Goal: Transaction & Acquisition: Obtain resource

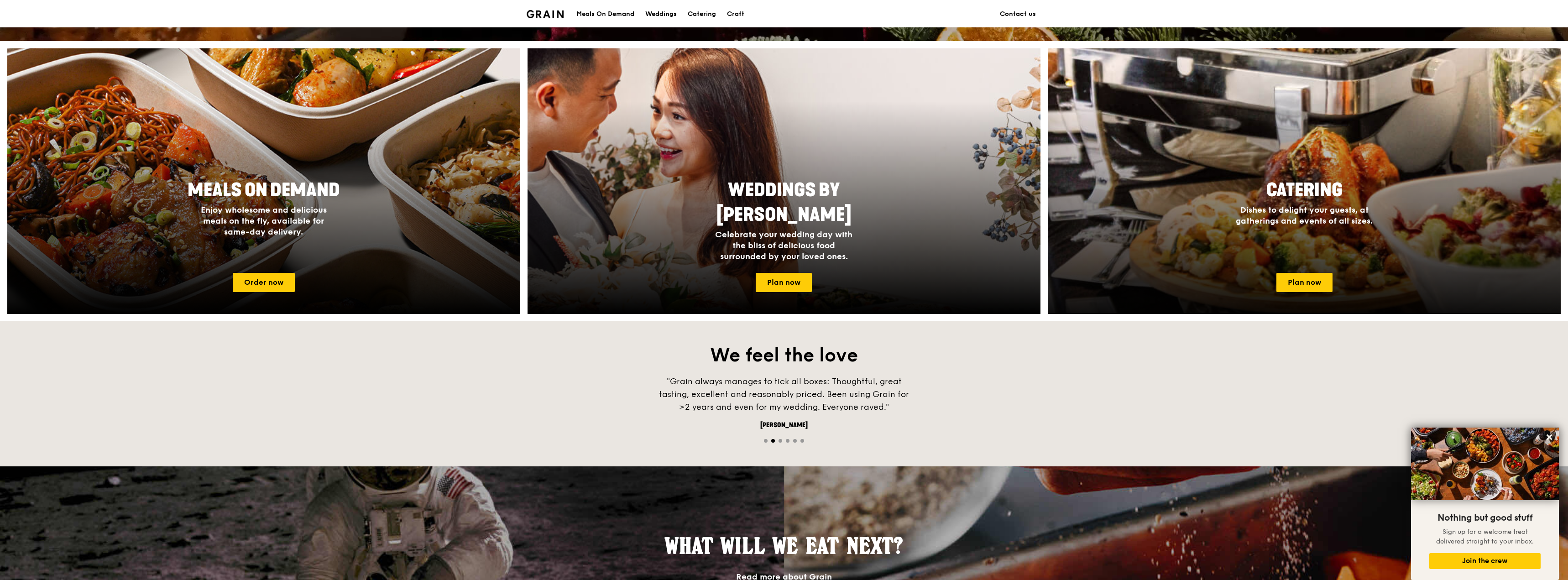
scroll to position [274, 0]
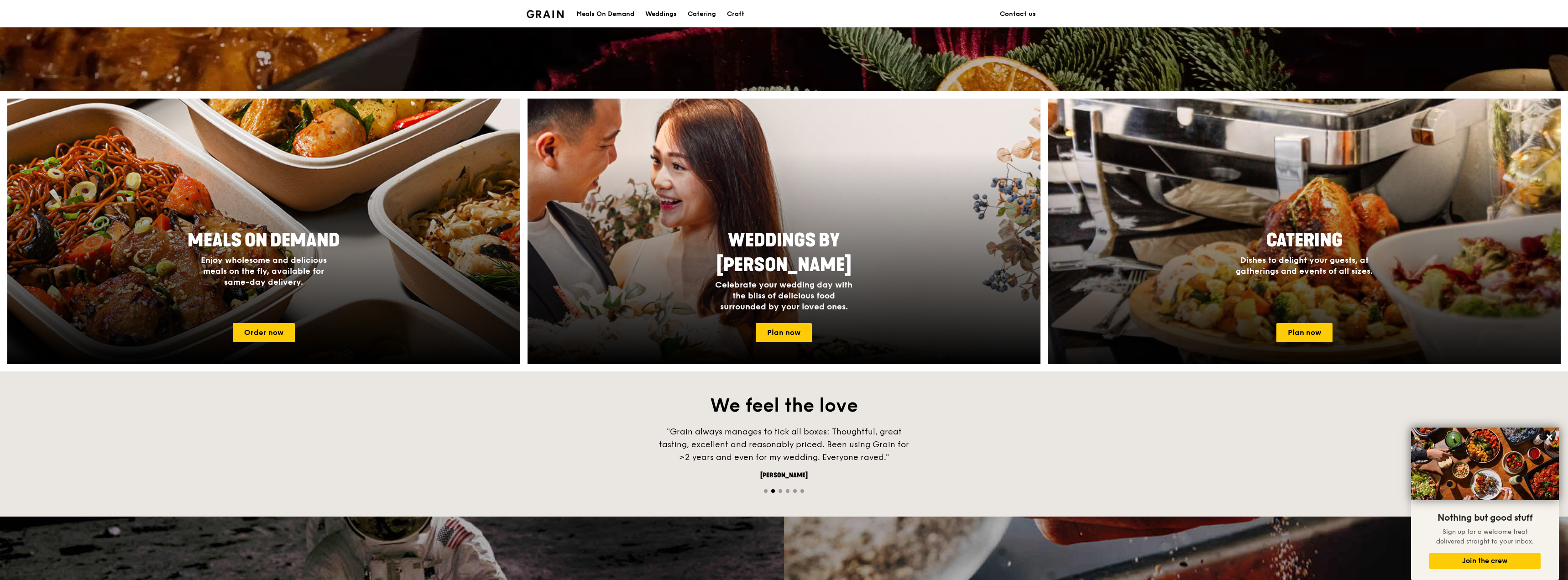
click at [1302, 214] on div at bounding box center [1304, 231] width 564 height 292
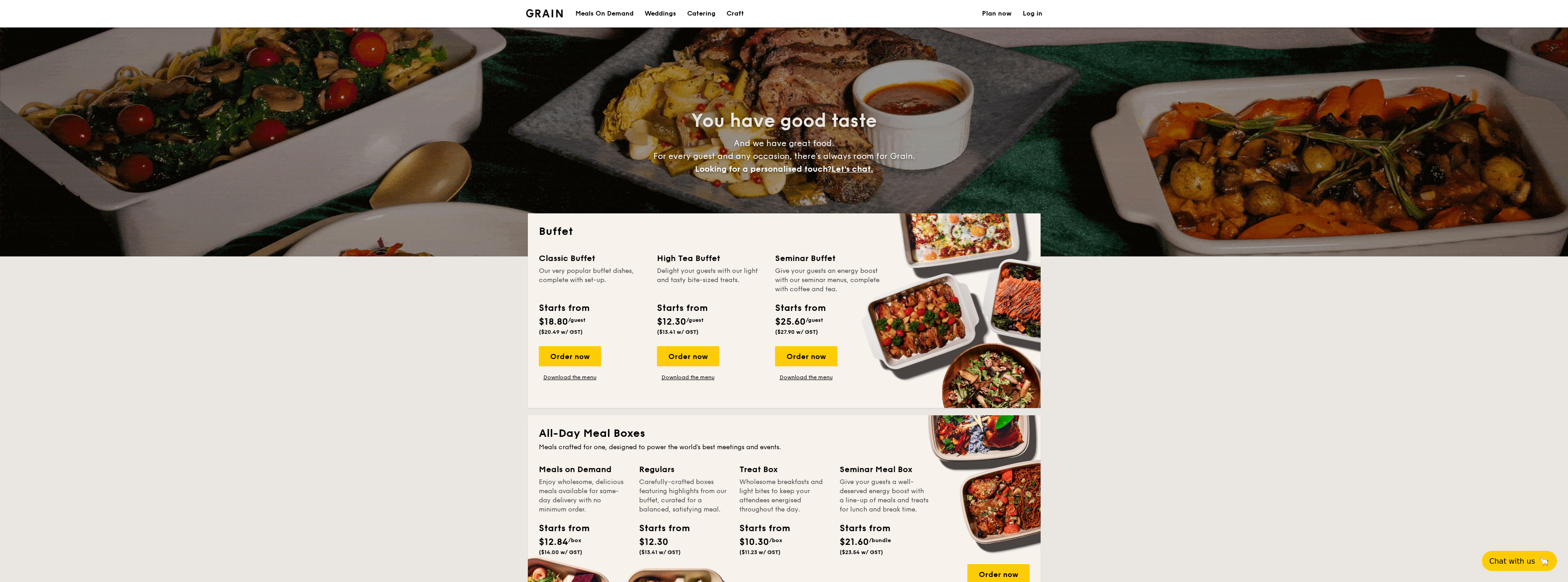
select select
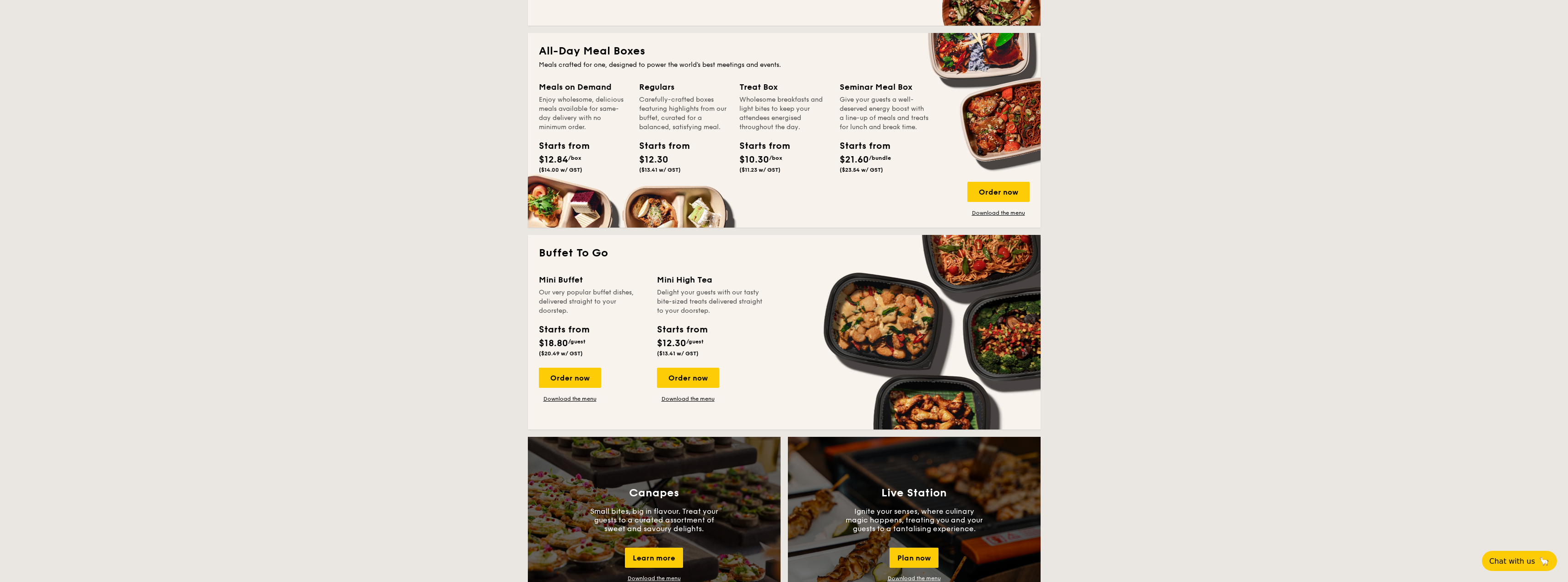
scroll to position [367, 0]
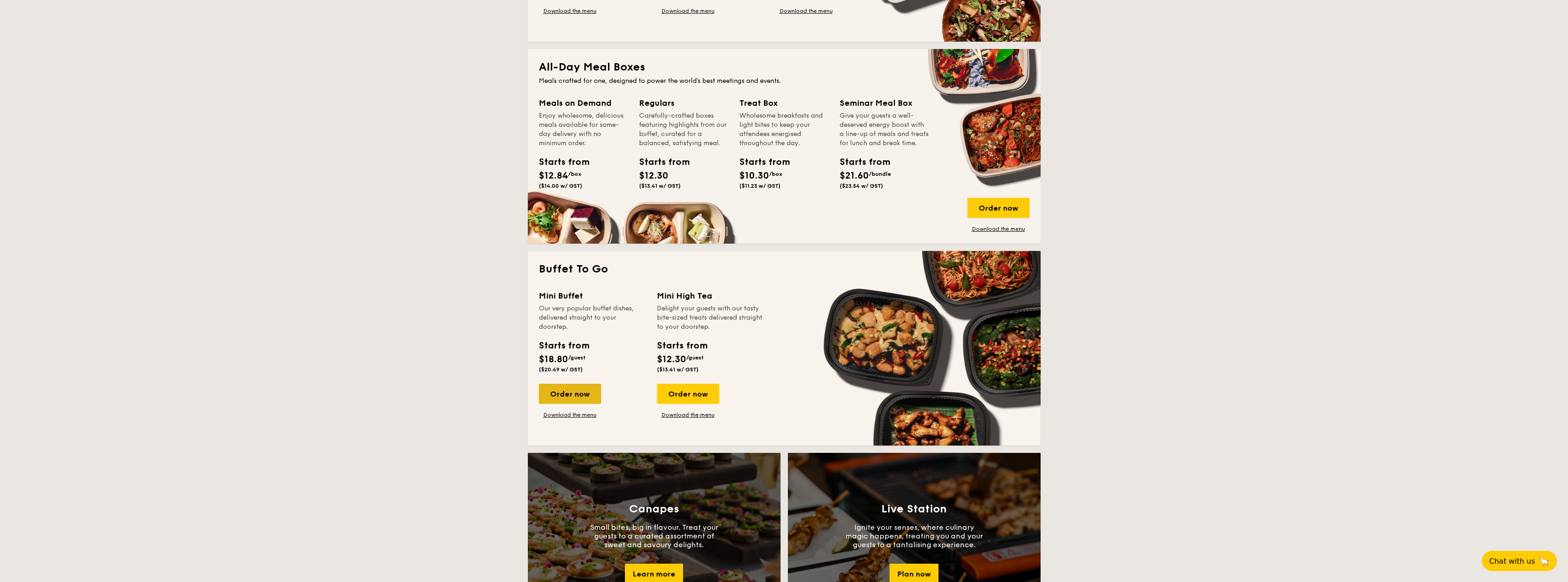
click at [585, 393] on div "Order now" at bounding box center [570, 394] width 62 height 20
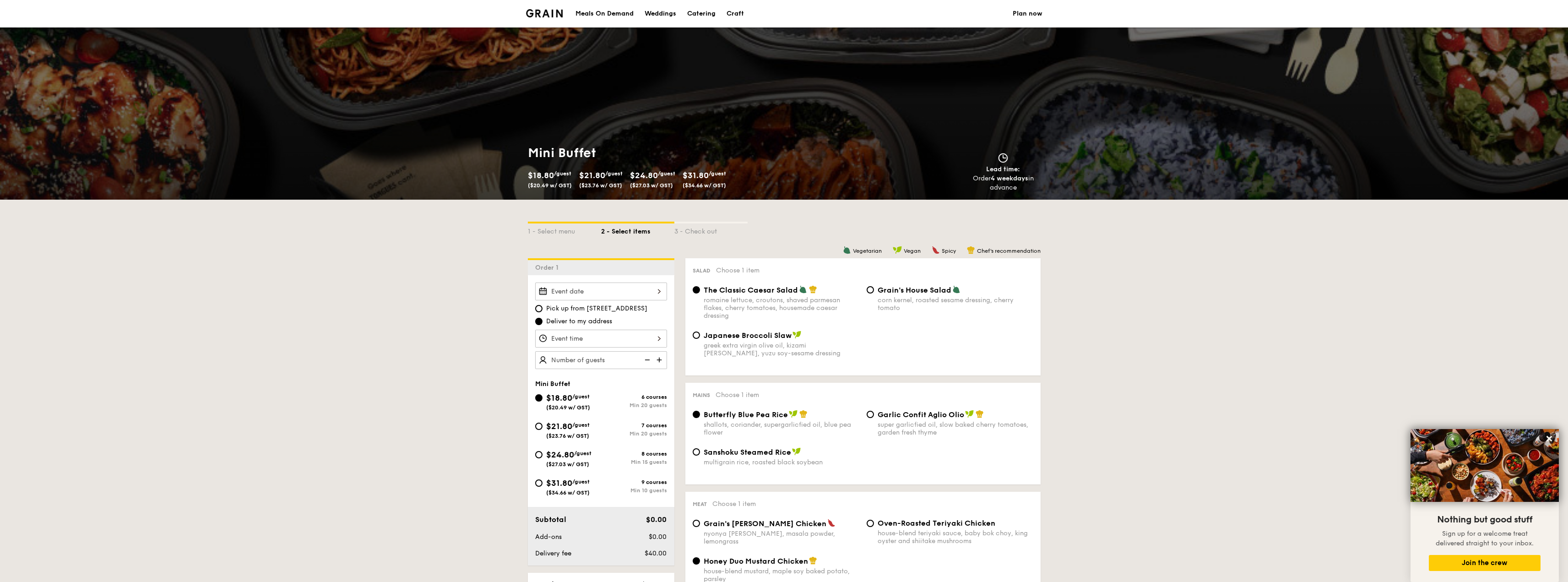
click at [557, 431] on span "$21.80" at bounding box center [559, 425] width 26 height 10
click at [543, 429] on input "$21.80 /guest ($23.76 w/ GST) 7 courses Min 20 guests" at bounding box center [538, 425] width 7 height 7
radio input "true"
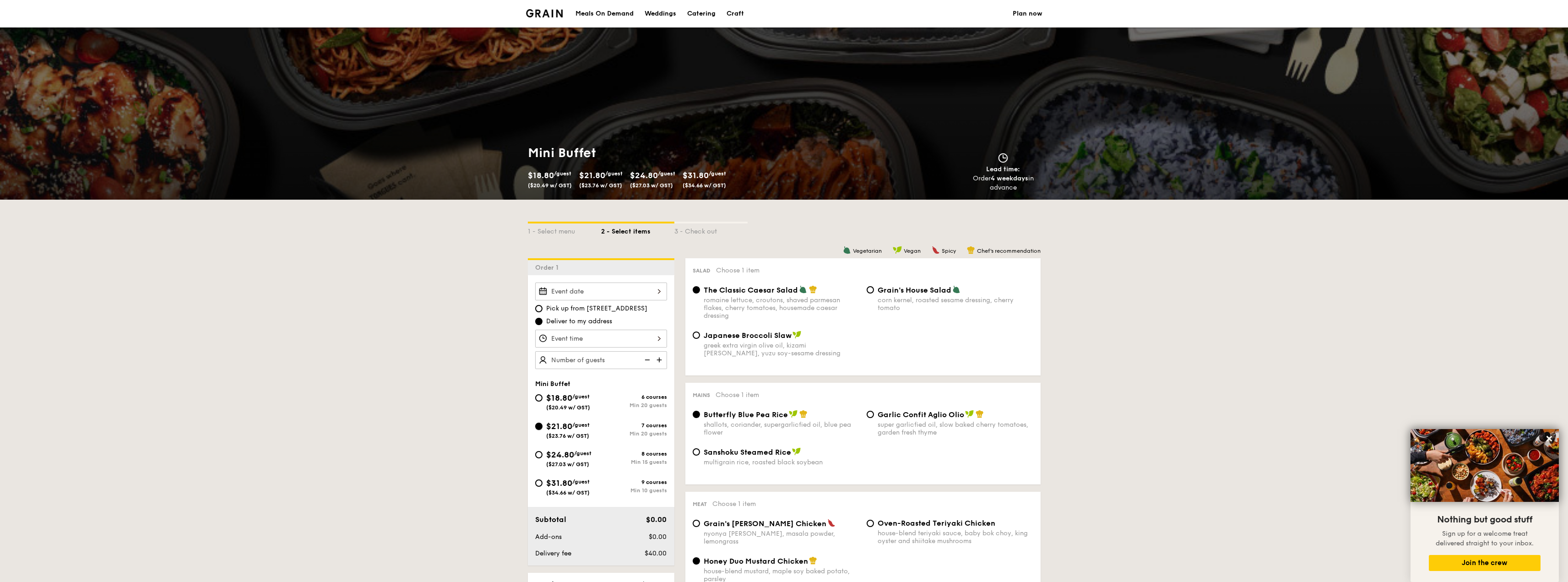
radio input "false"
radio input "true"
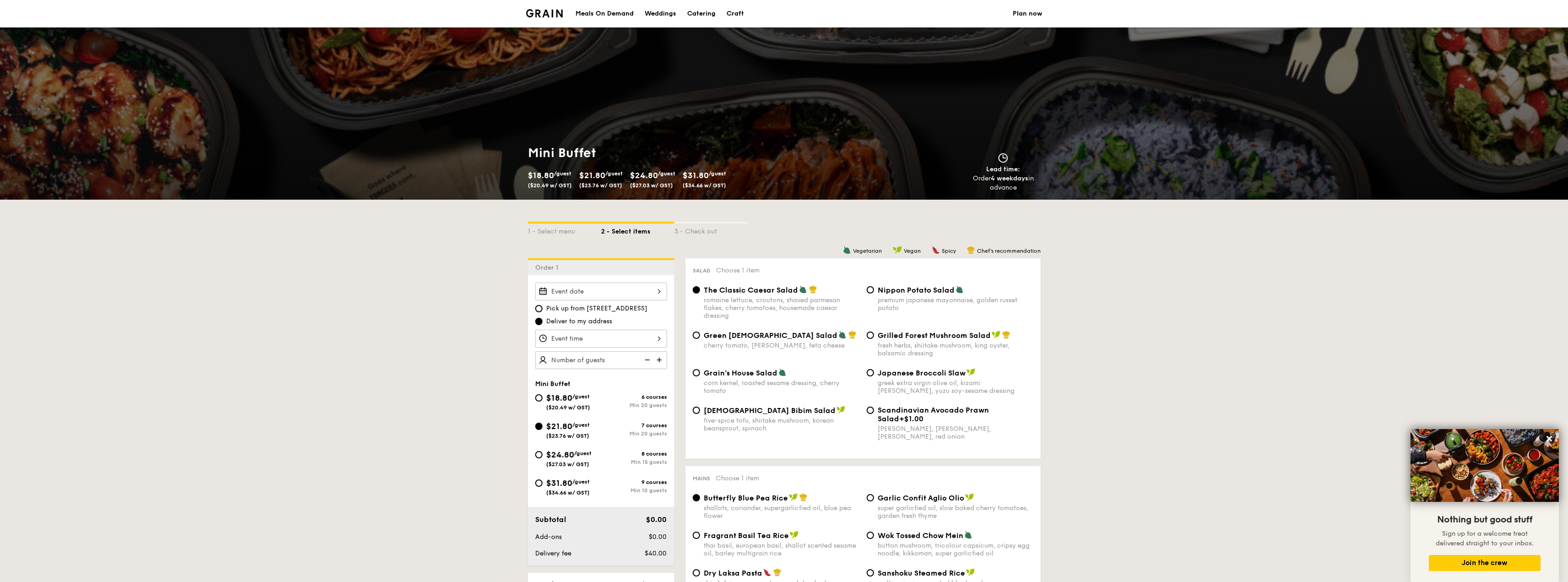
click at [583, 462] on span "($27.03 w/ GST)" at bounding box center [567, 464] width 43 height 6
click at [543, 459] on input "$24.80 /guest ($27.03 w/ GST) 8 courses Min 15 guests" at bounding box center [538, 454] width 7 height 7
radio input "true"
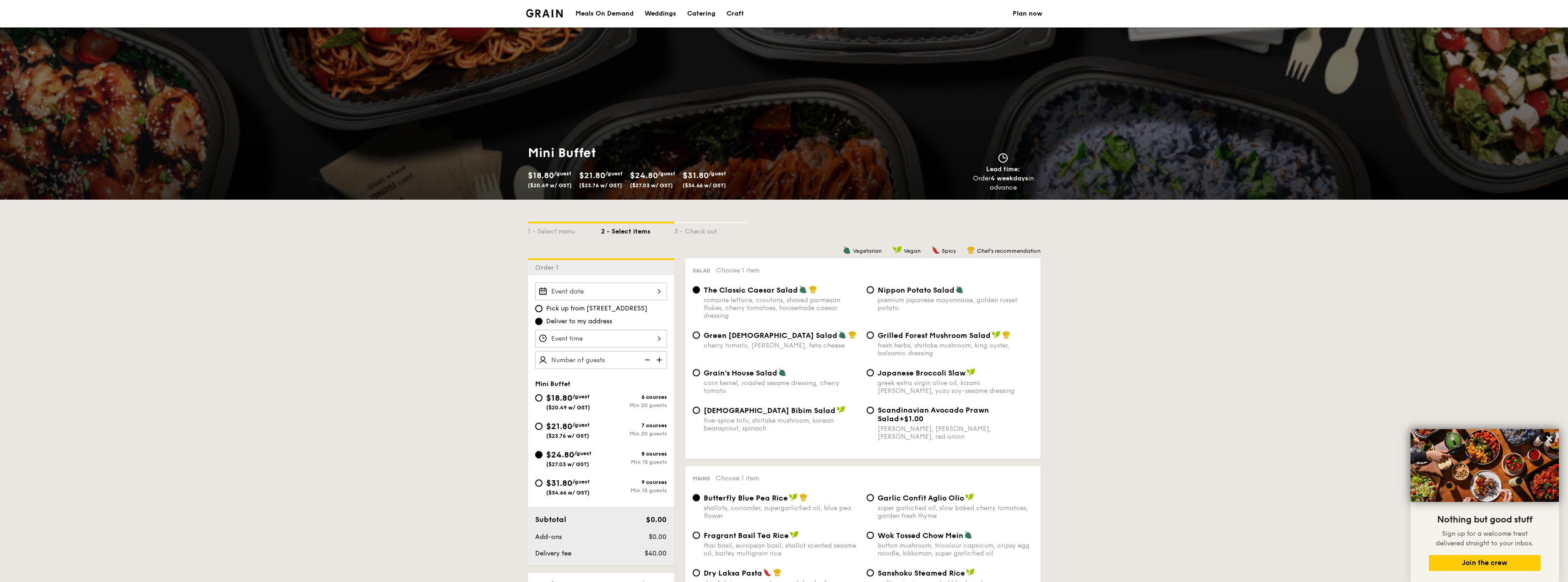
radio input "true"
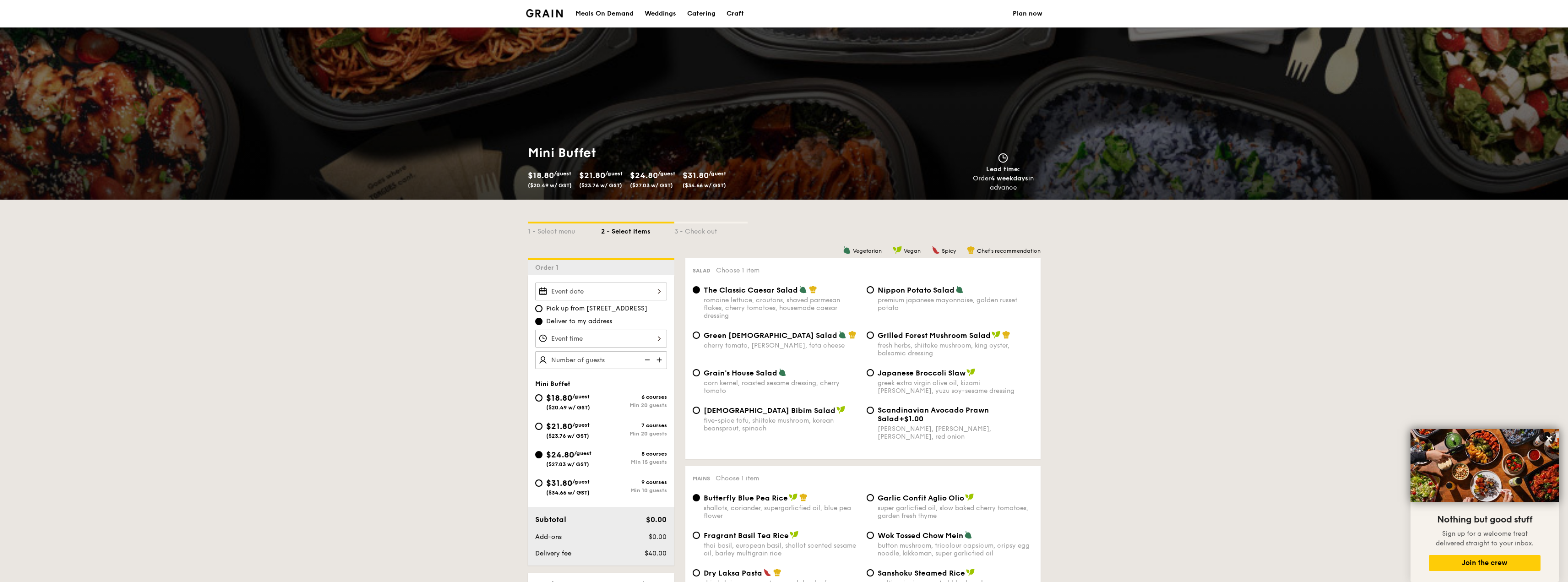
click at [587, 428] on span "/guest" at bounding box center [581, 425] width 17 height 6
click at [543, 428] on input "$21.80 /guest ($23.76 w/ GST) 7 courses Min 20 guests" at bounding box center [538, 425] width 7 height 7
radio input "true"
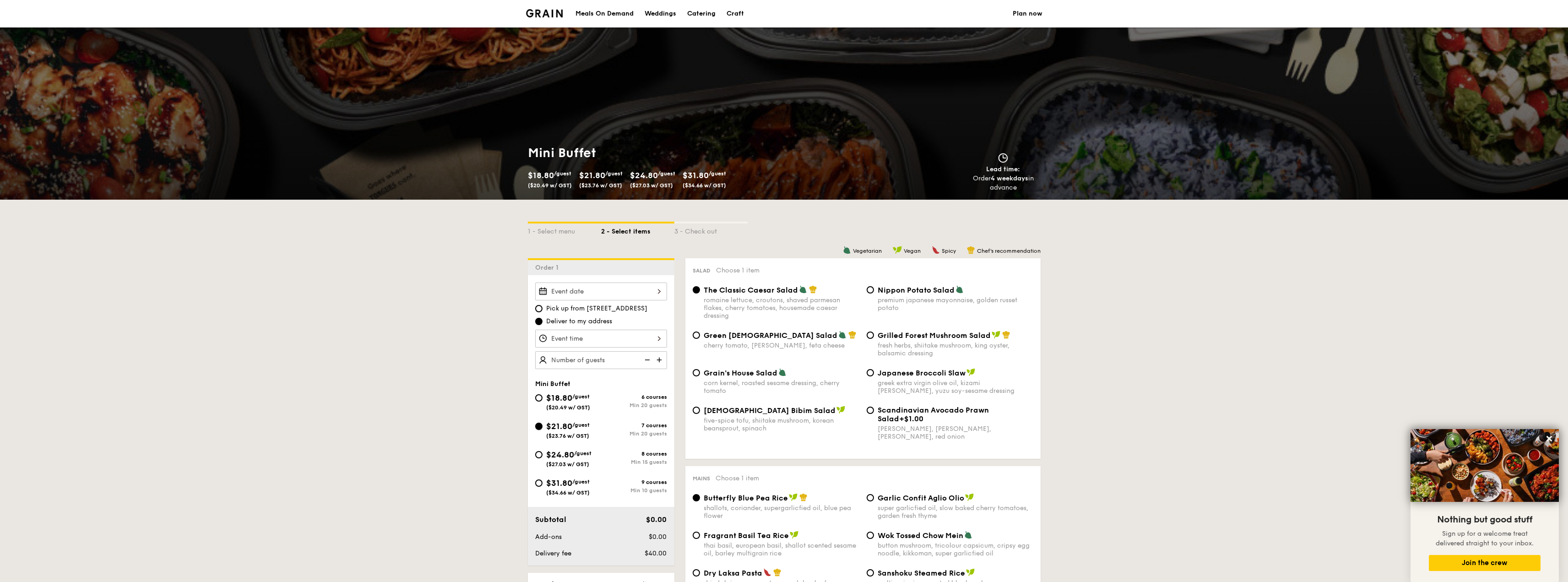
radio input "true"
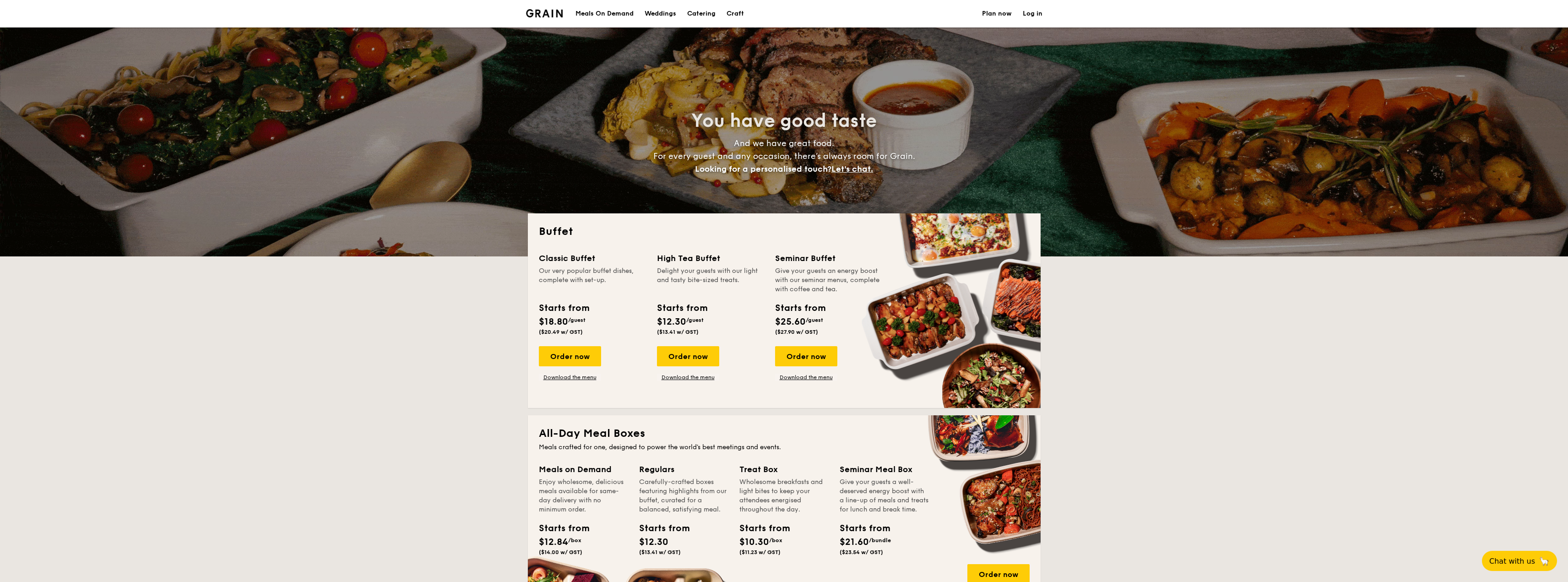
select select
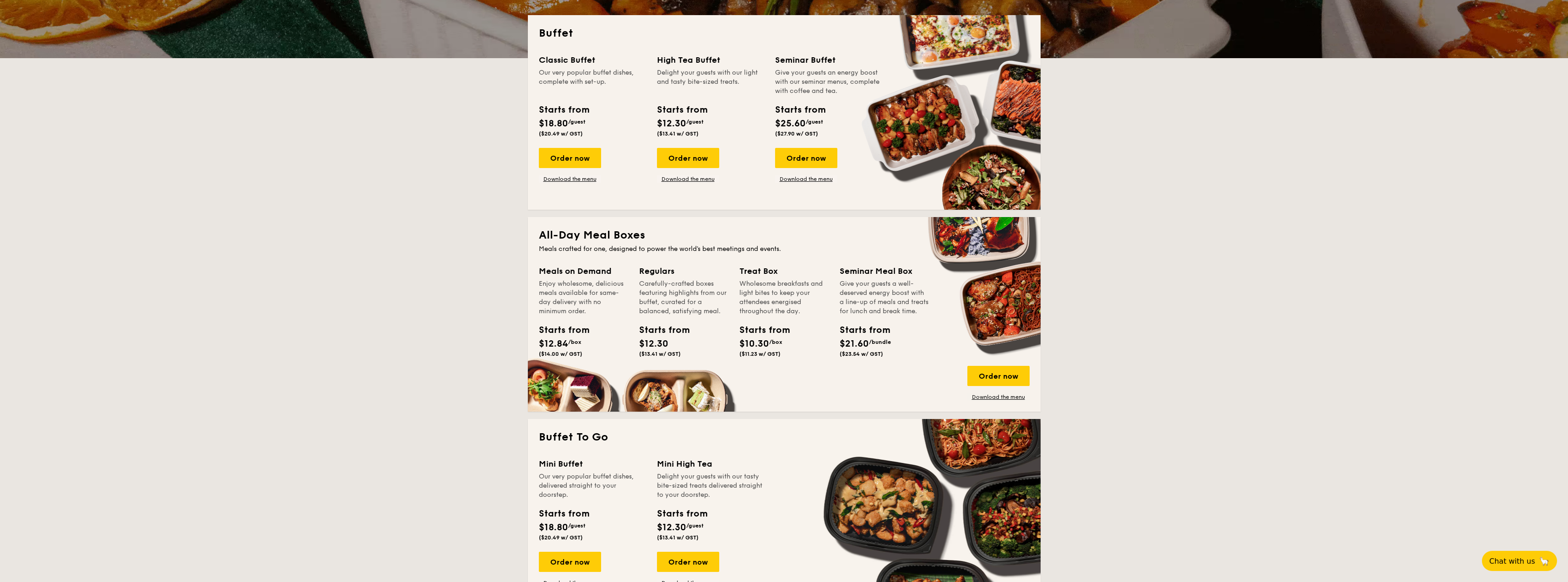
scroll to position [274, 0]
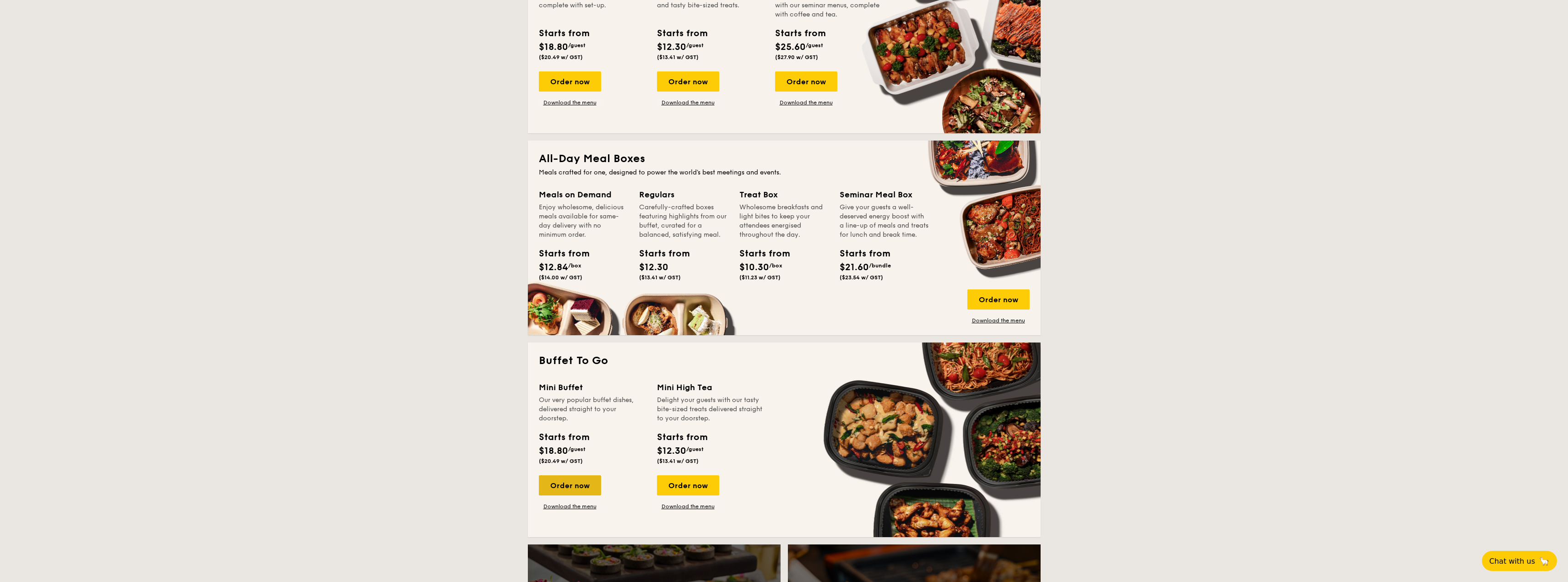
click at [568, 481] on div "Order now" at bounding box center [570, 485] width 62 height 20
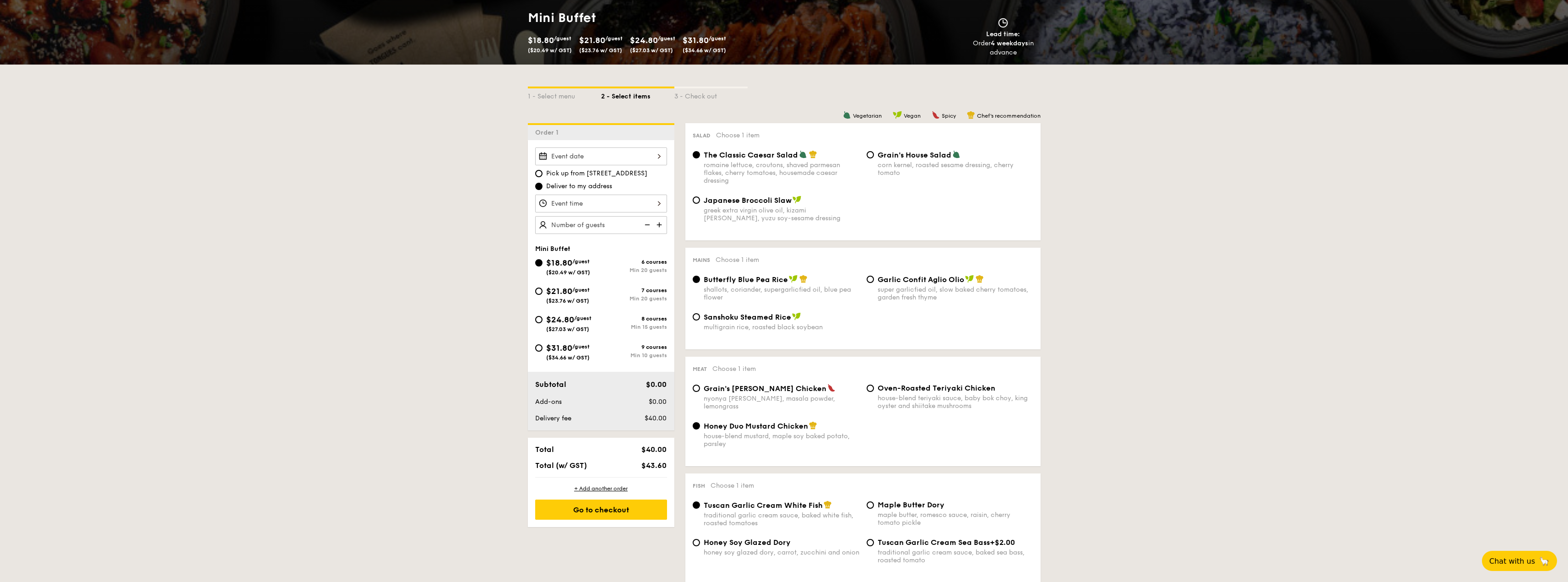
scroll to position [229, 0]
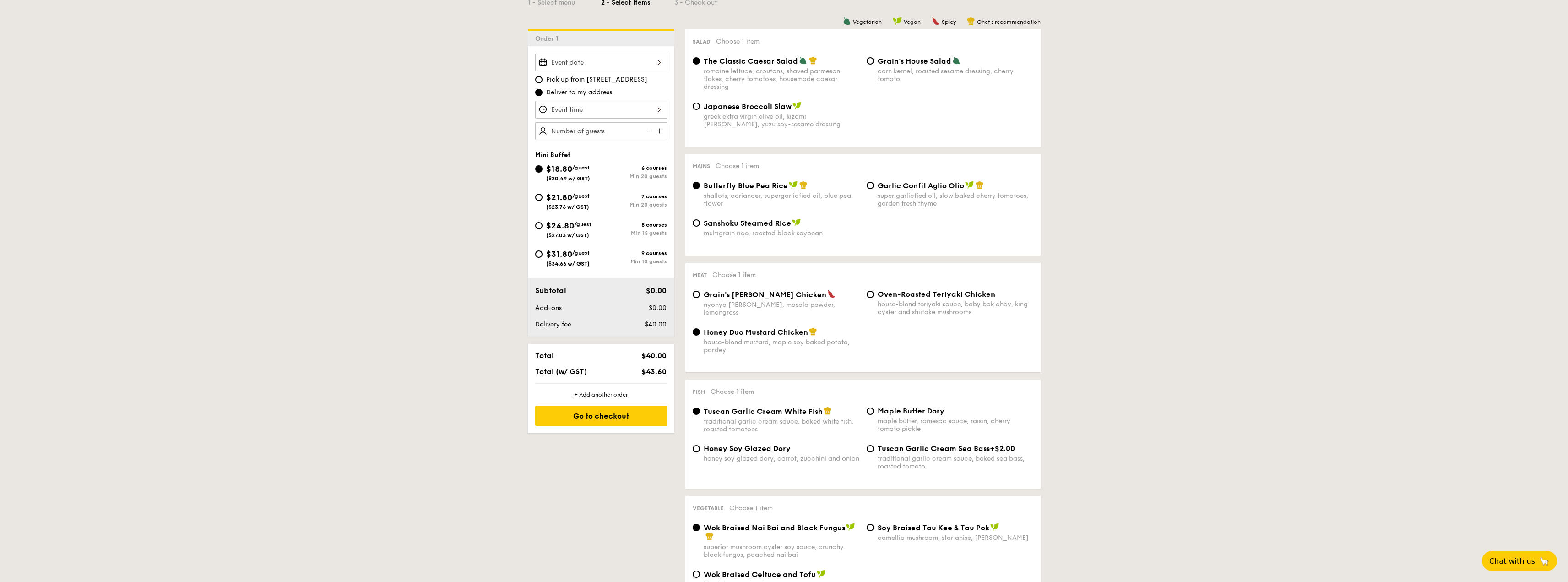
click at [577, 208] on span "($23.76 w/ GST)" at bounding box center [567, 207] width 43 height 6
click at [543, 201] on input "$21.80 /guest ($23.76 w/ GST) 7 courses Min 20 guests" at bounding box center [538, 197] width 7 height 7
radio input "true"
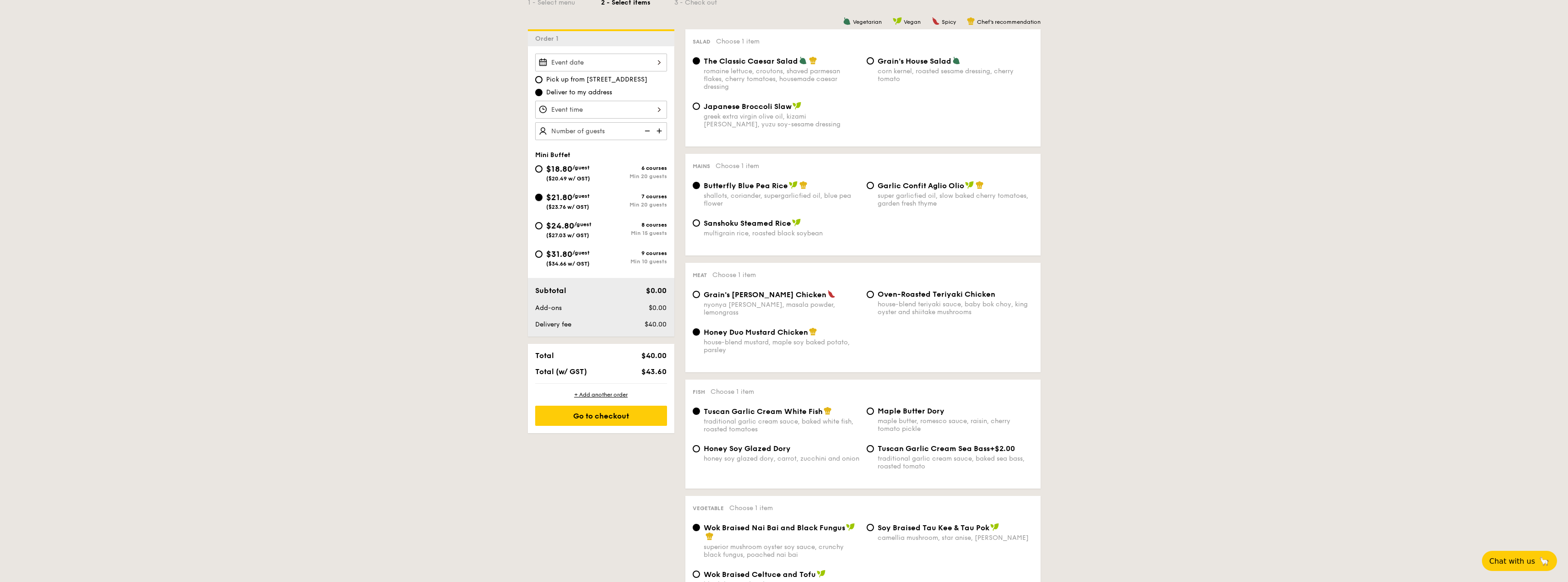
radio input "false"
radio input "true"
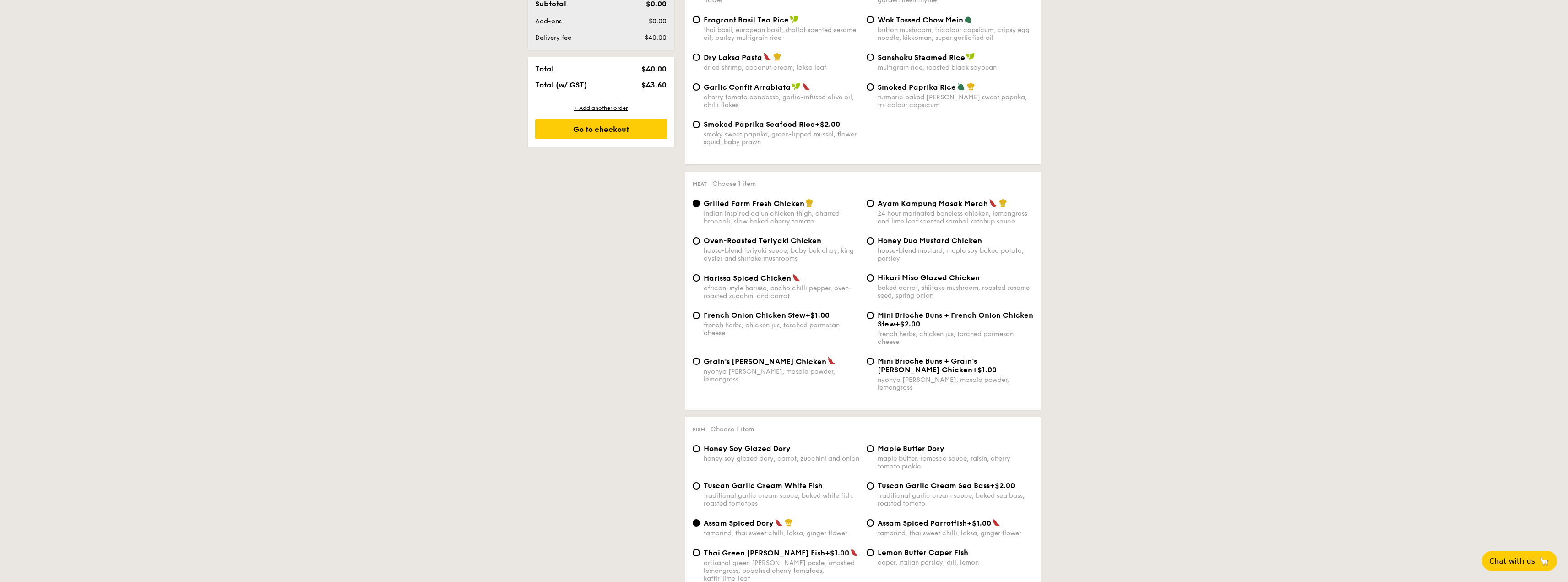
scroll to position [595, 0]
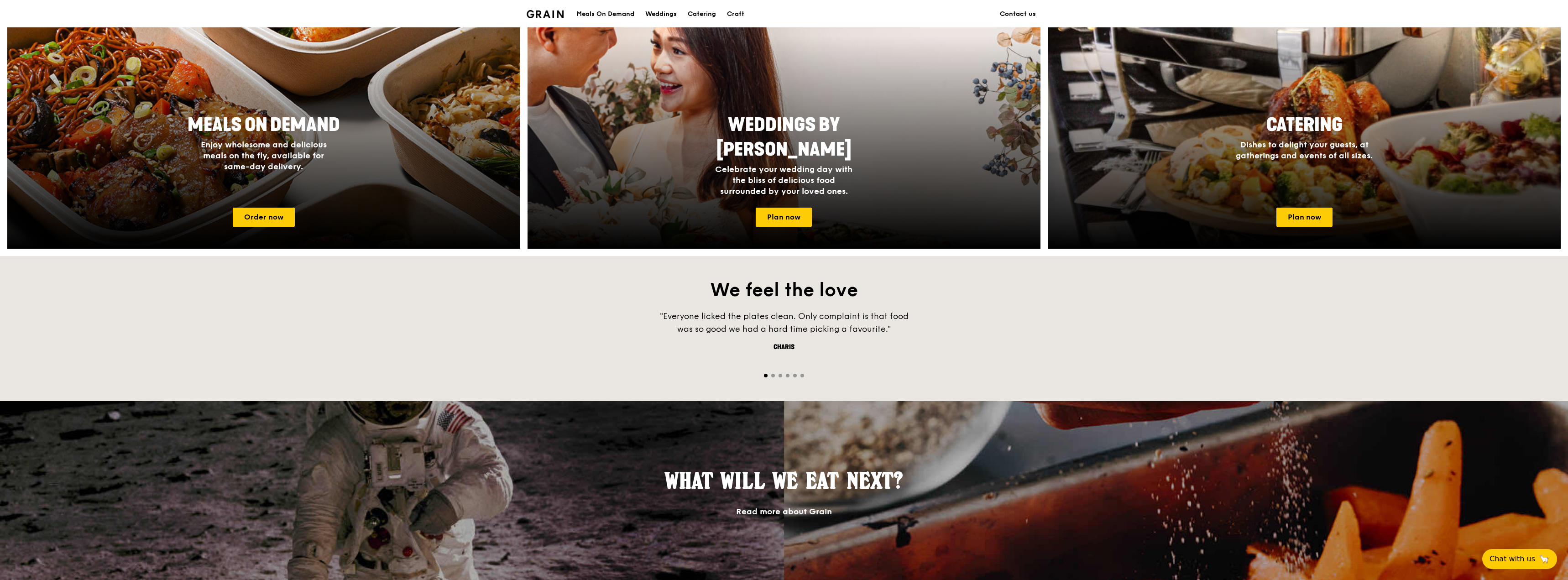
scroll to position [207, 0]
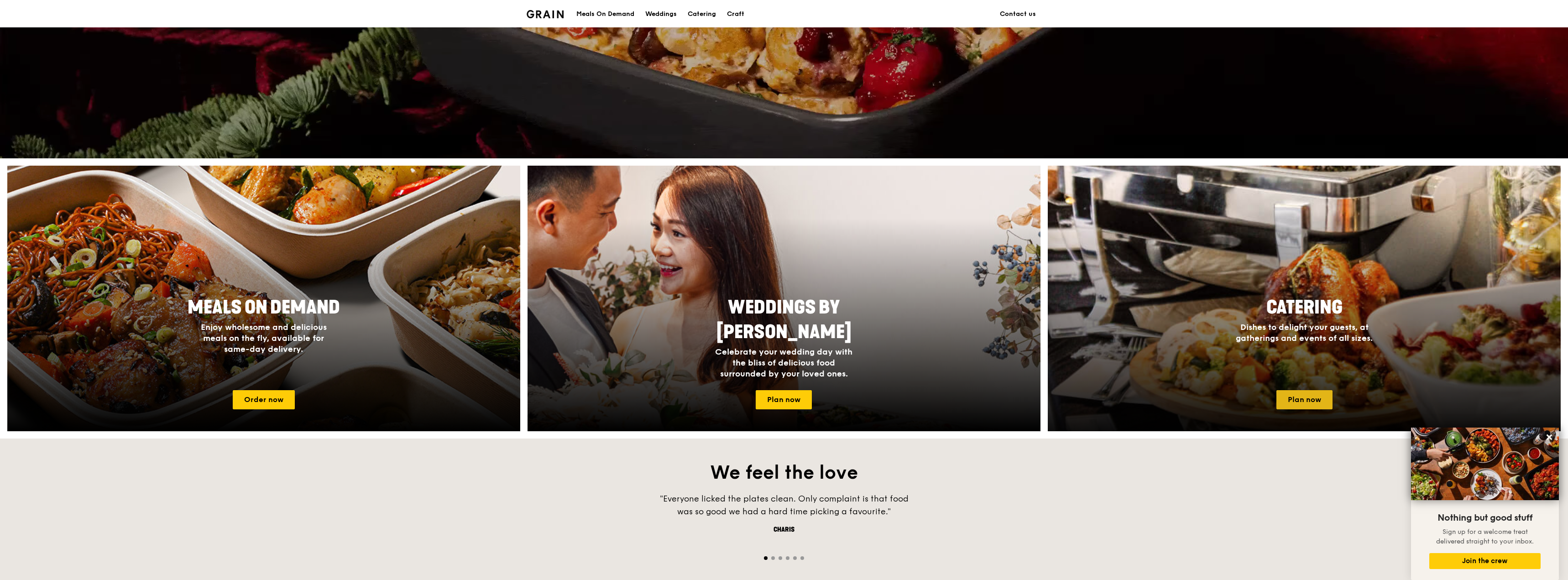
click at [1306, 397] on link "Plan now" at bounding box center [1305, 400] width 56 height 19
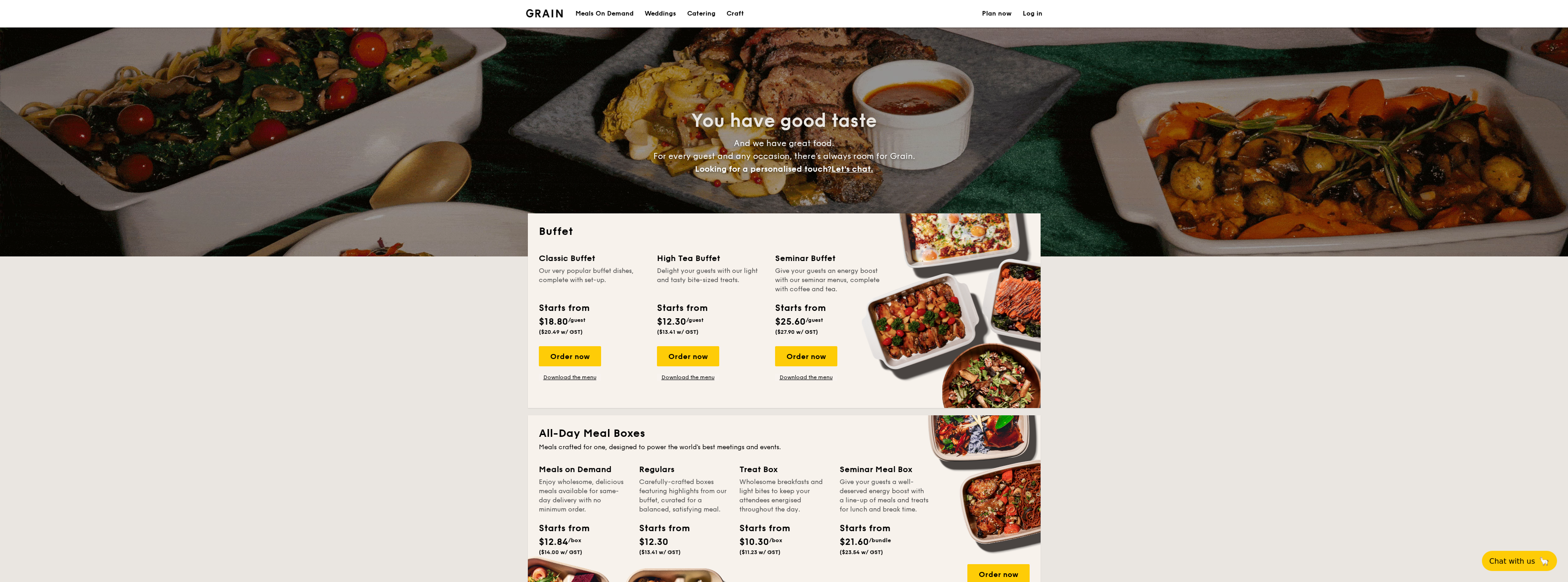
select select
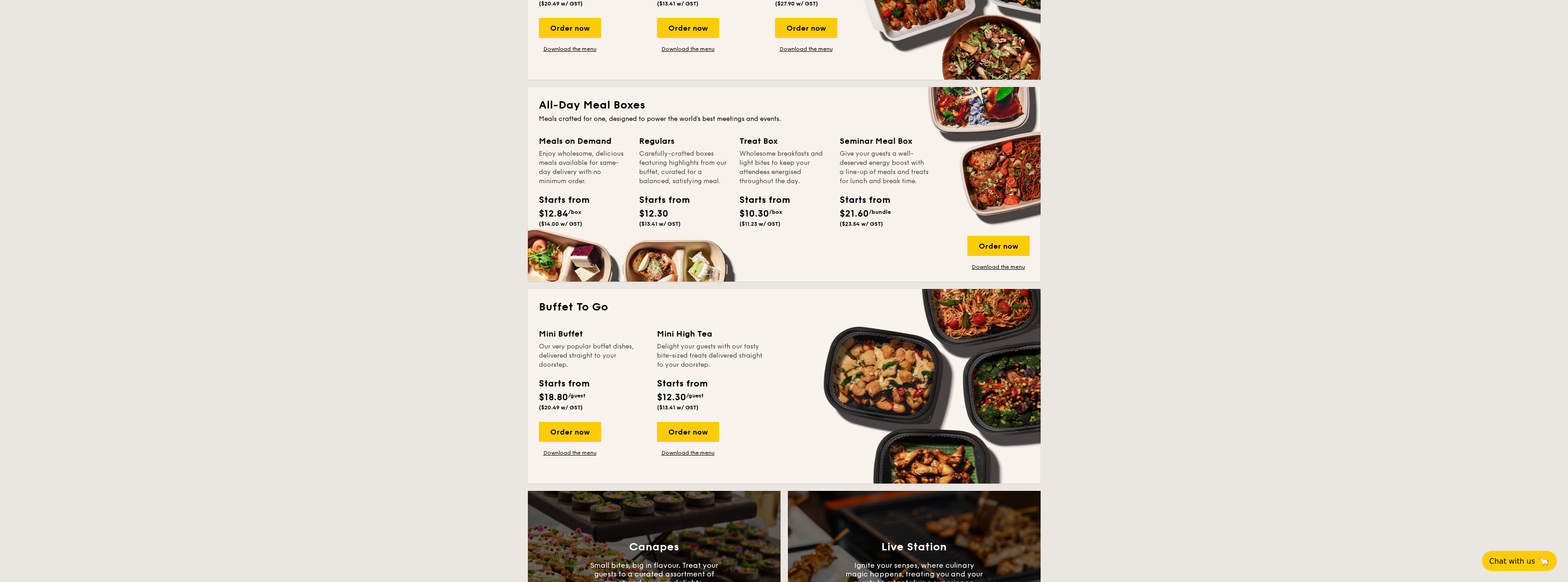
scroll to position [412, 0]
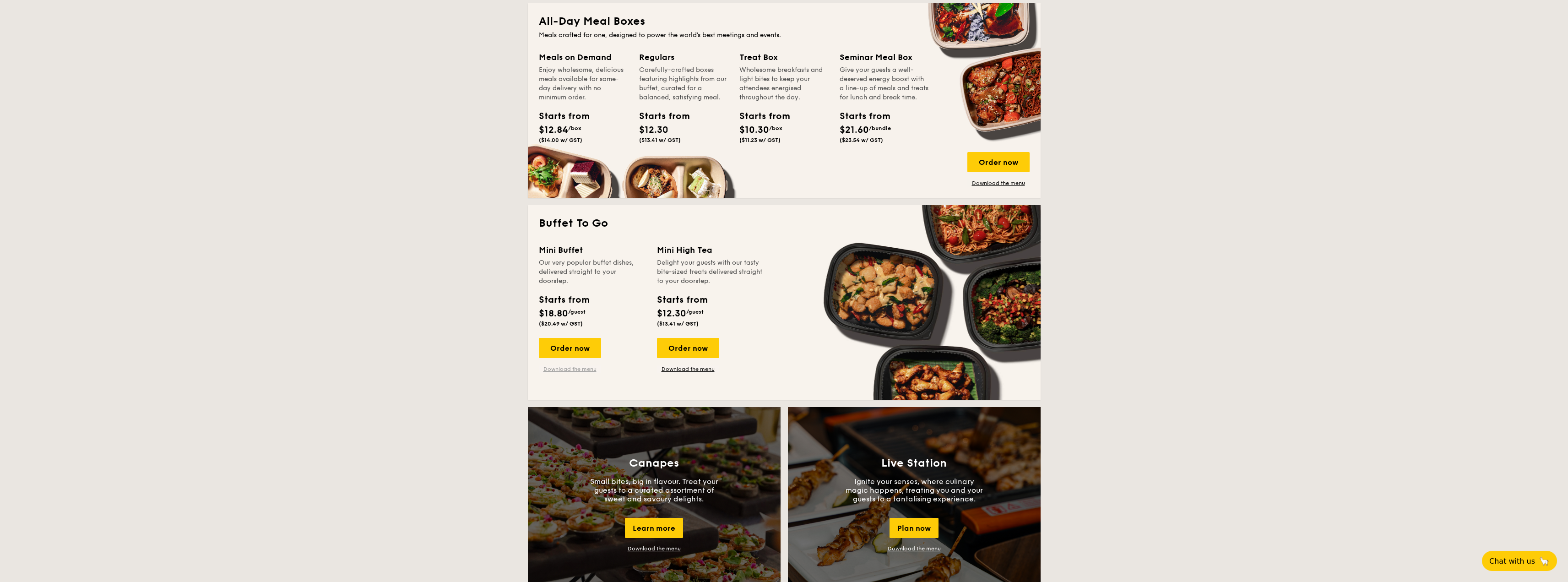
click at [580, 367] on link "Download the menu" at bounding box center [570, 368] width 62 height 7
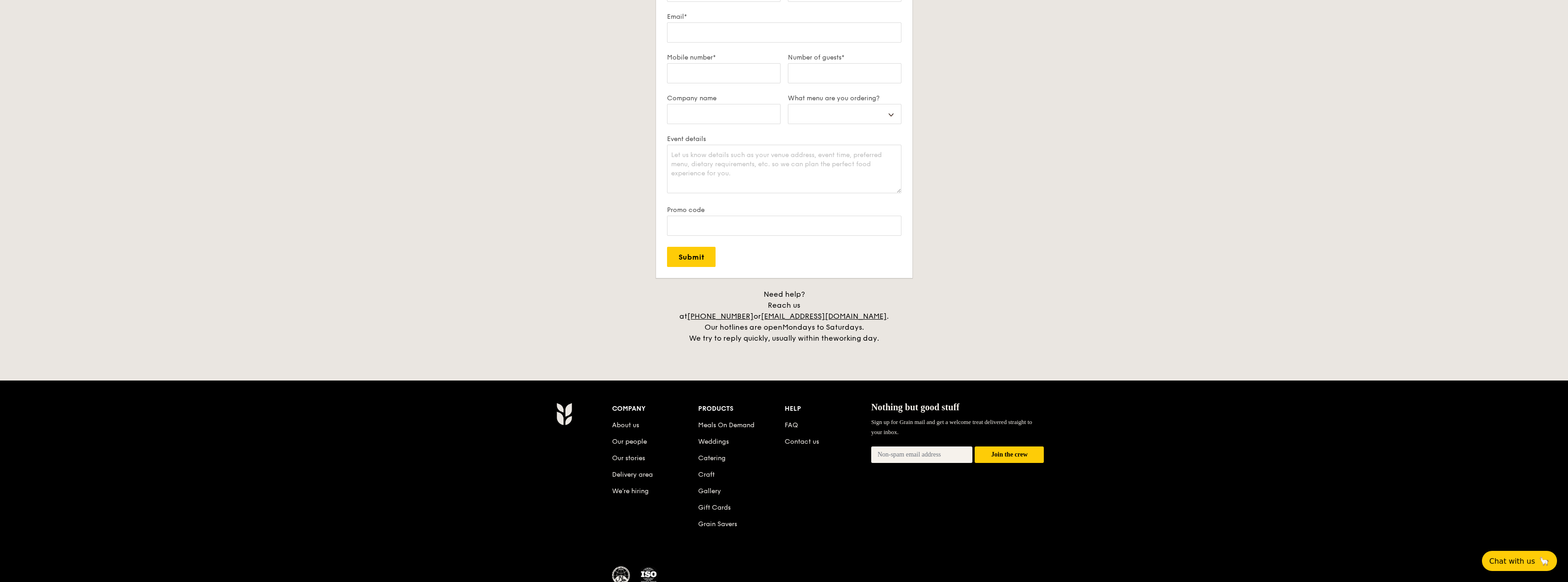
scroll to position [1532, 0]
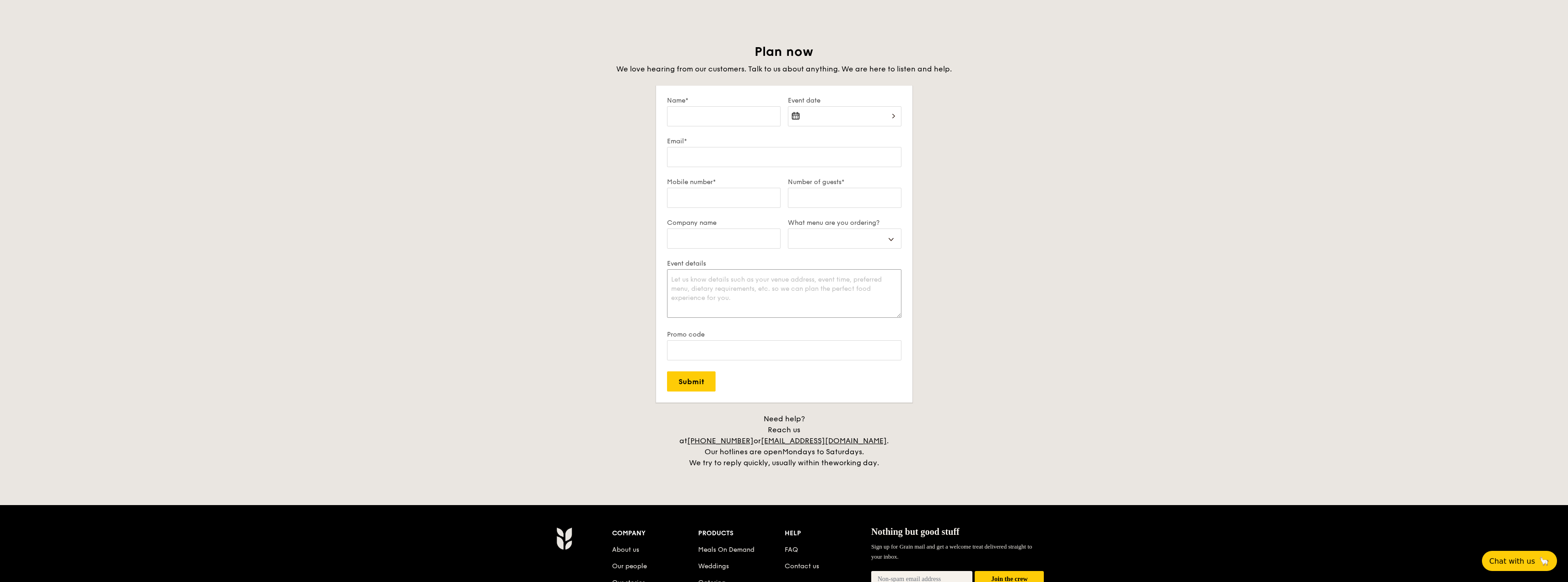
click at [758, 305] on textarea "Event details" at bounding box center [784, 293] width 234 height 49
click at [740, 341] on input "Promo code" at bounding box center [784, 350] width 234 height 20
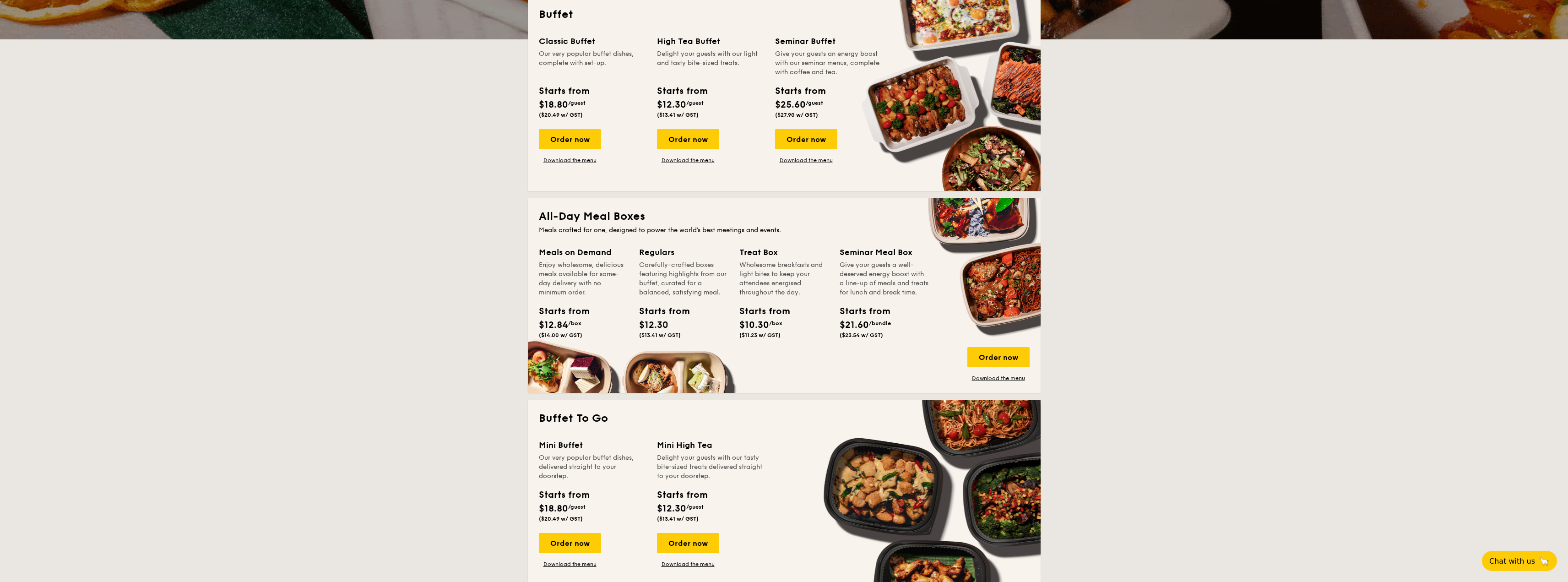
scroll to position [0, 0]
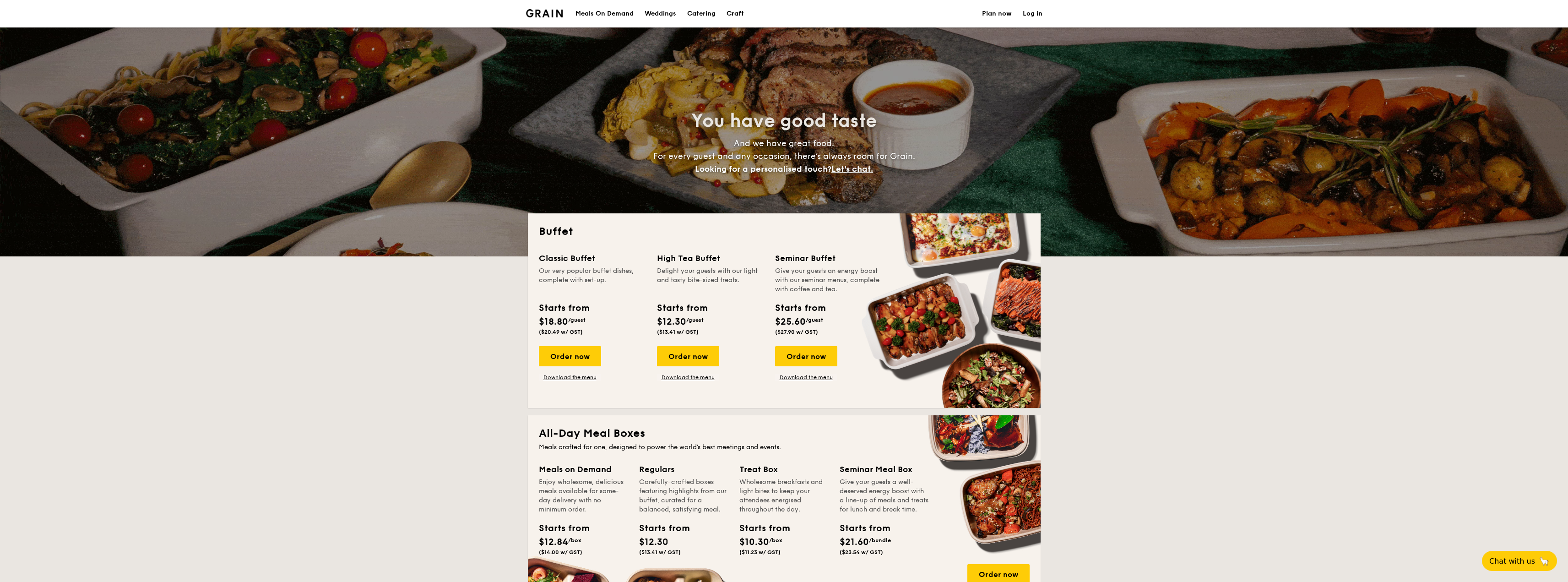
click at [744, 16] on div "Craft" at bounding box center [736, 13] width 17 height 28
